Goal: Transaction & Acquisition: Purchase product/service

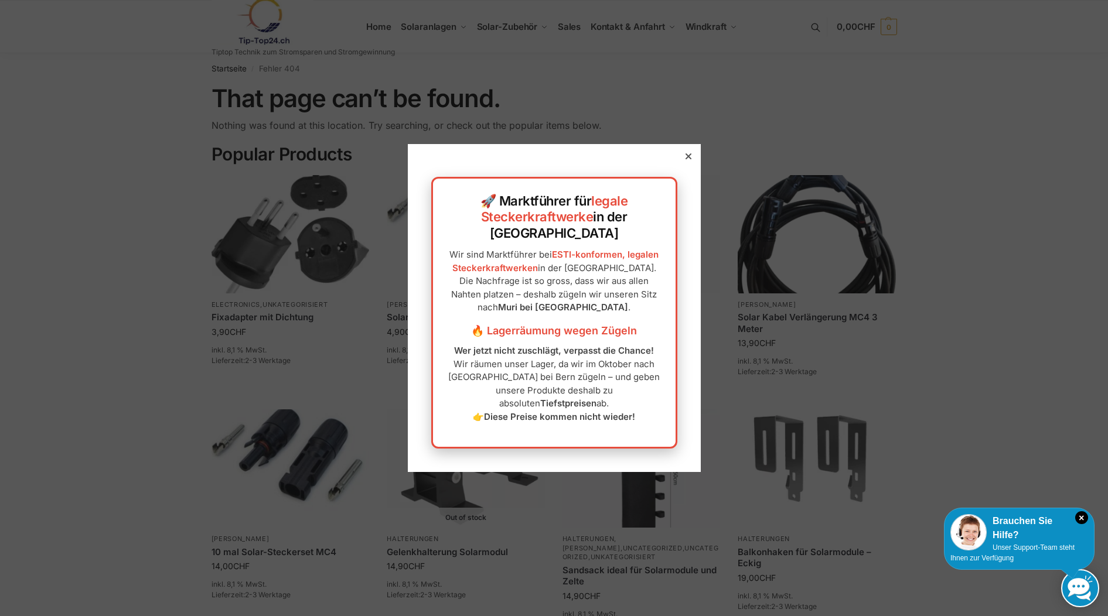
click at [690, 159] on icon at bounding box center [689, 157] width 6 height 6
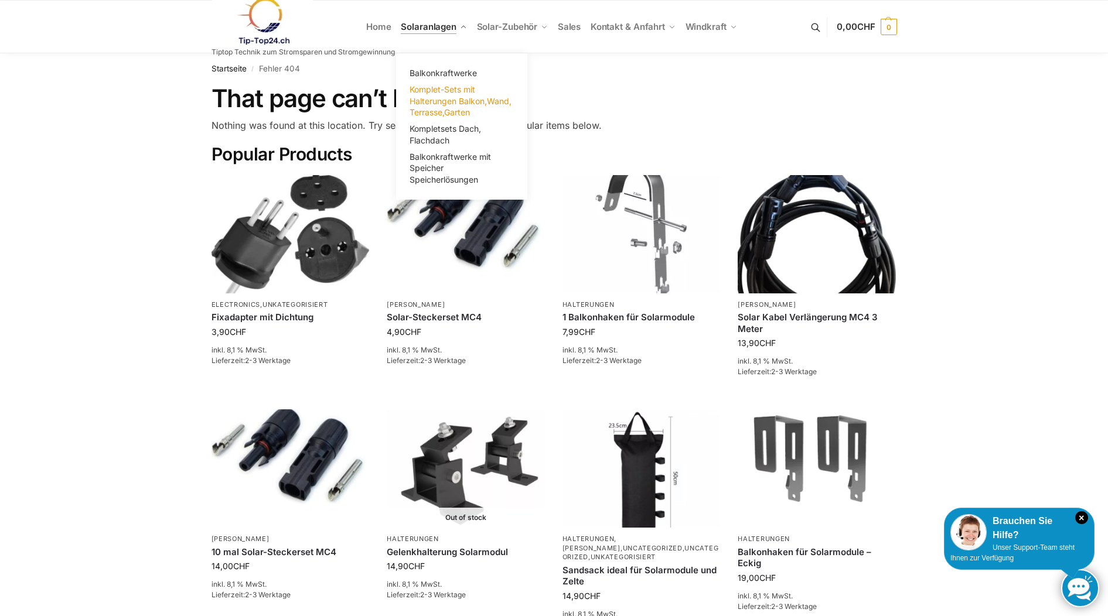
click at [447, 97] on span "Komplet-Sets mit Halterungen Balkon,Wand, Terrasse,Garten" at bounding box center [461, 100] width 102 height 33
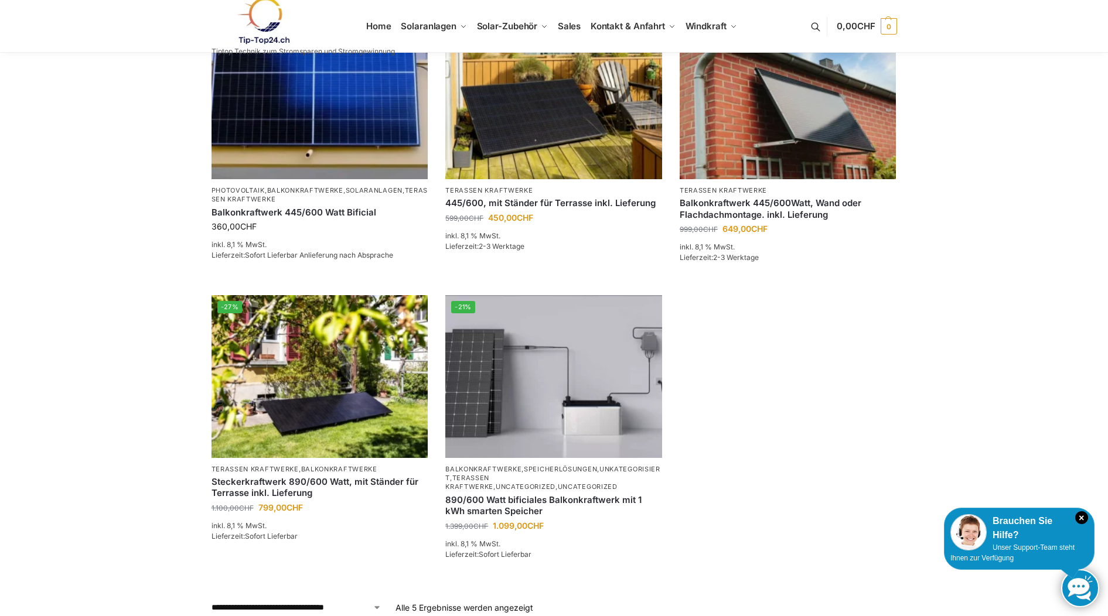
scroll to position [224, 0]
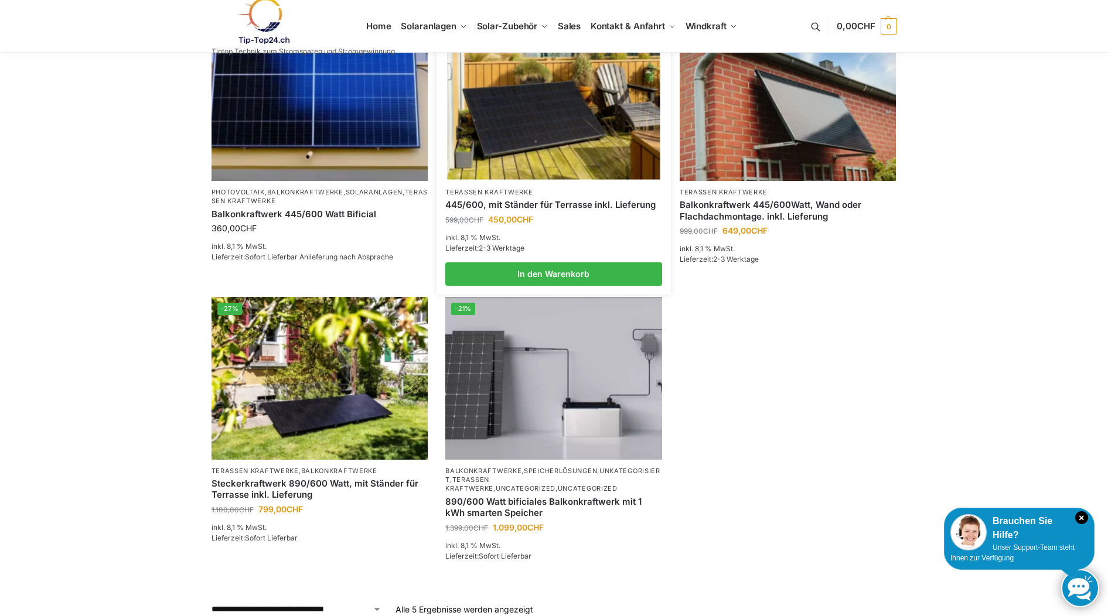
click at [516, 113] on img at bounding box center [553, 99] width 213 height 159
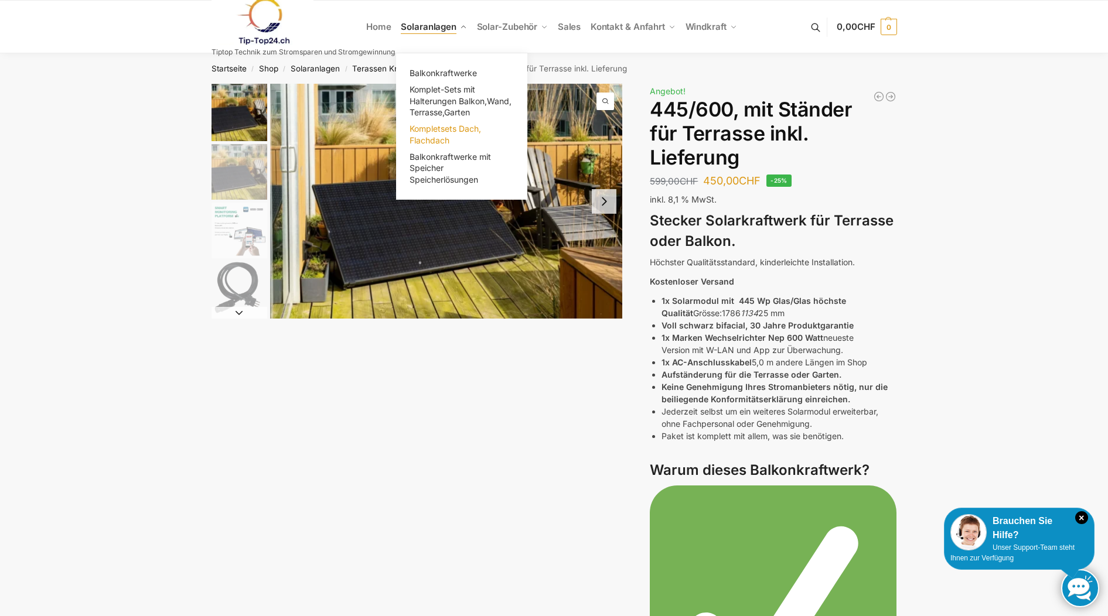
click at [432, 124] on span "Kompletsets Dach, Flachdach" at bounding box center [445, 135] width 71 height 22
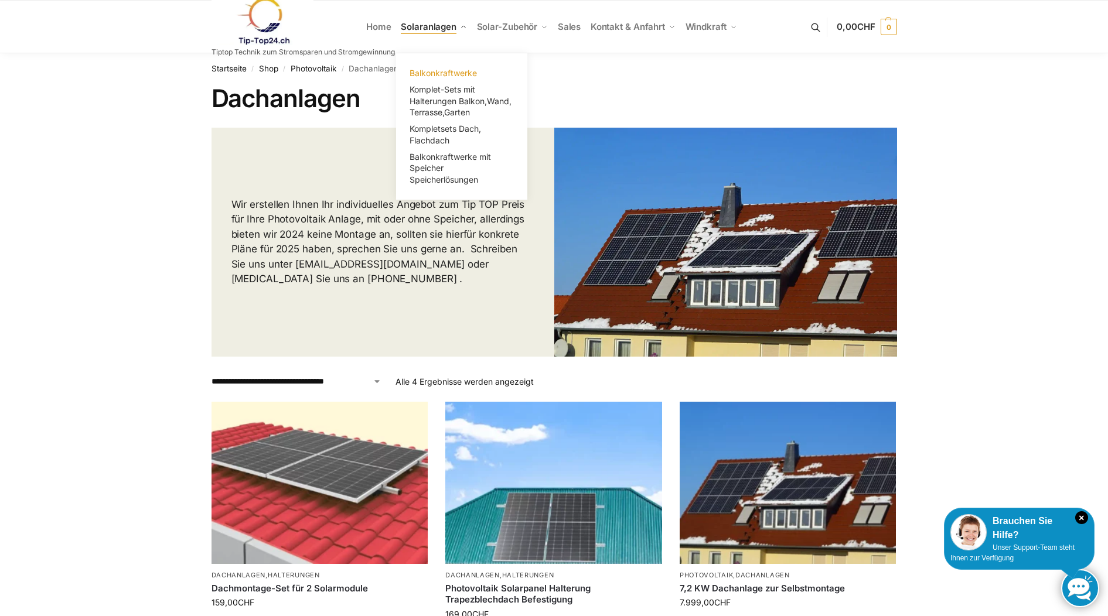
click at [438, 71] on span "Balkonkraftwerke" at bounding box center [443, 73] width 67 height 10
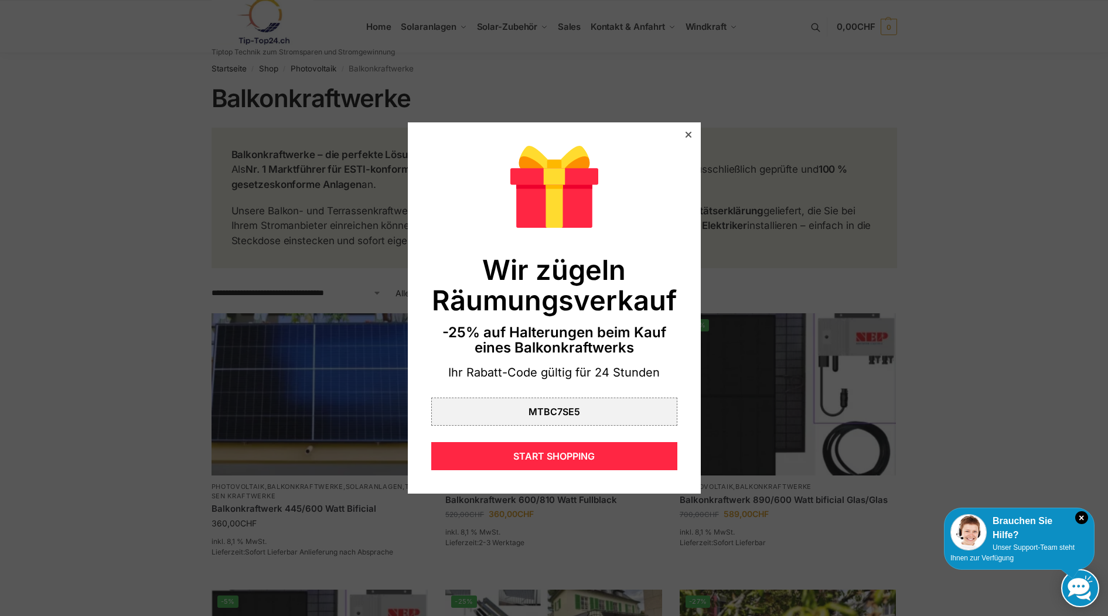
click at [686, 135] on icon at bounding box center [689, 135] width 6 height 6
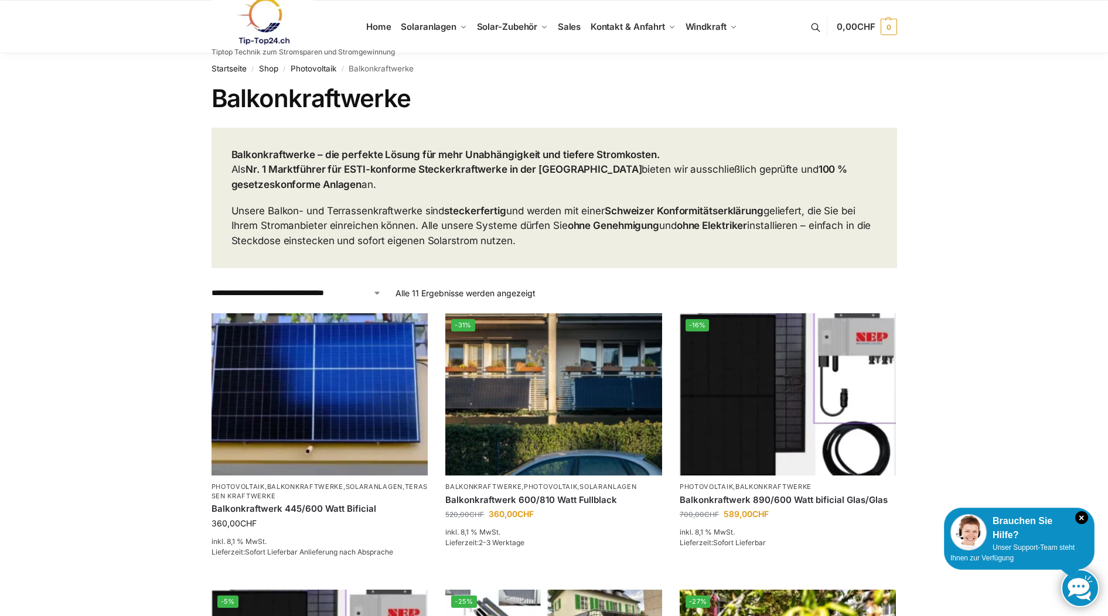
scroll to position [0, 1]
